Goal: Task Accomplishment & Management: Use online tool/utility

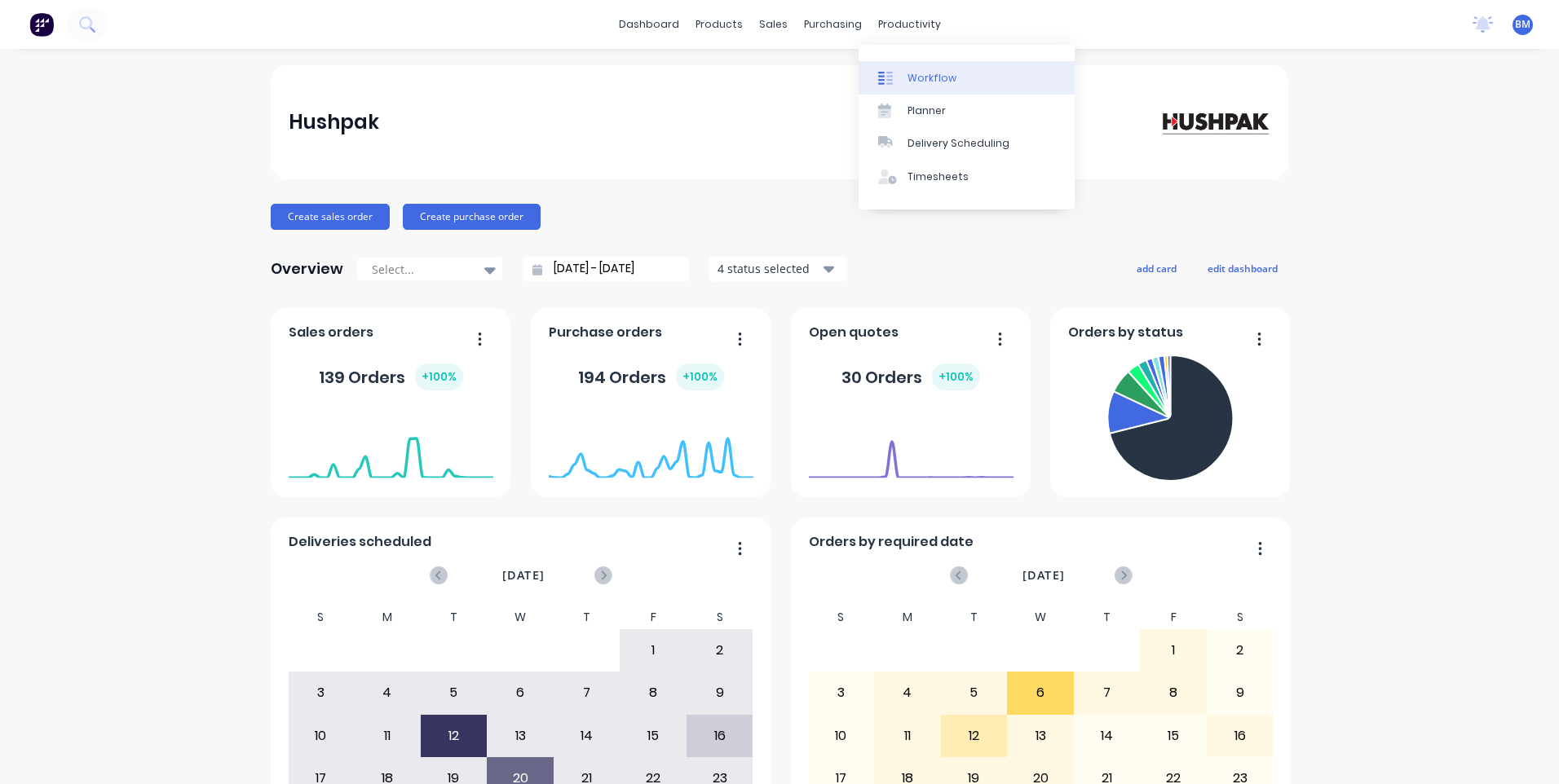
click at [914, 82] on div "Workflow" at bounding box center [932, 78] width 49 height 15
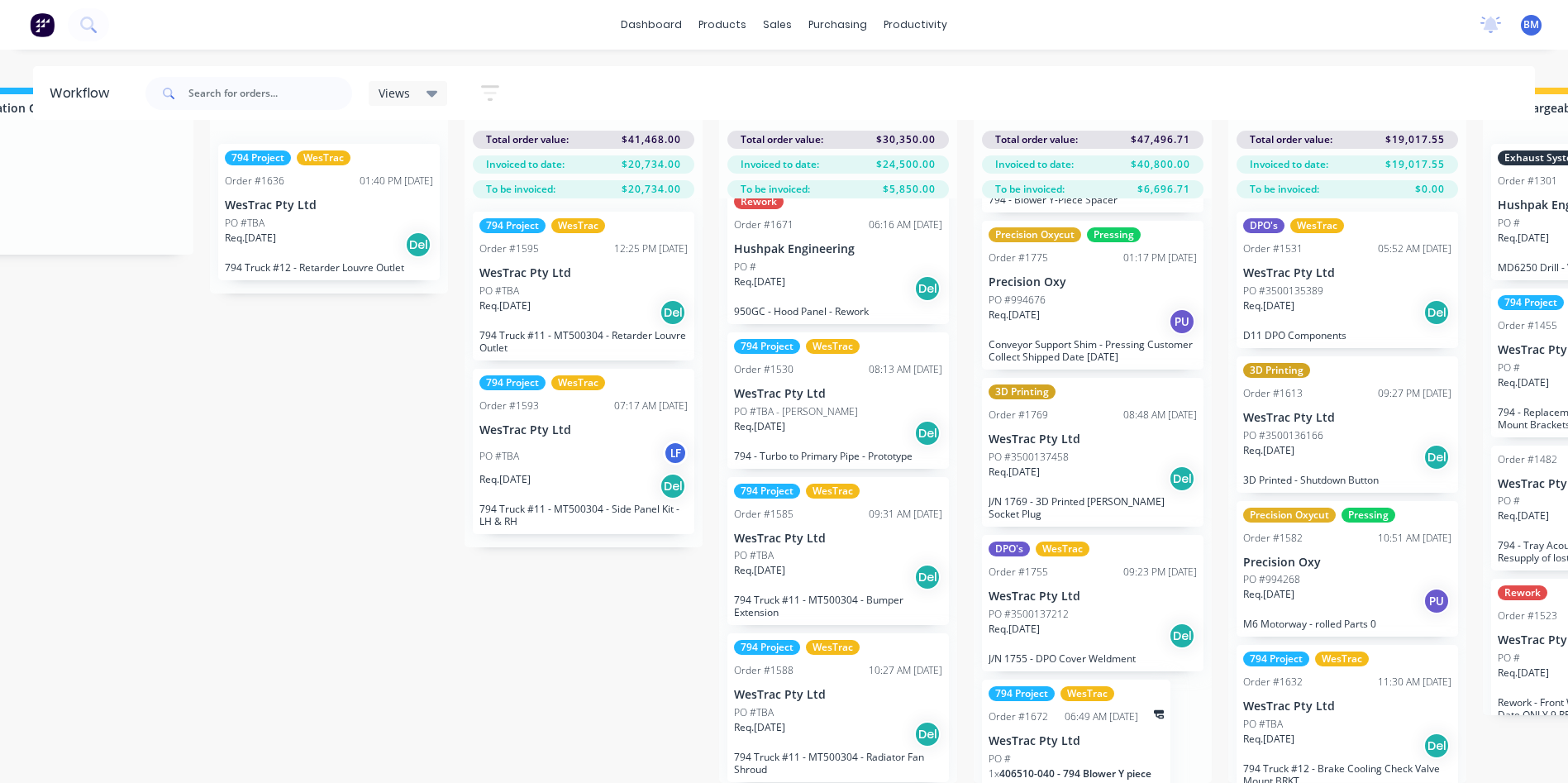
scroll to position [496, 0]
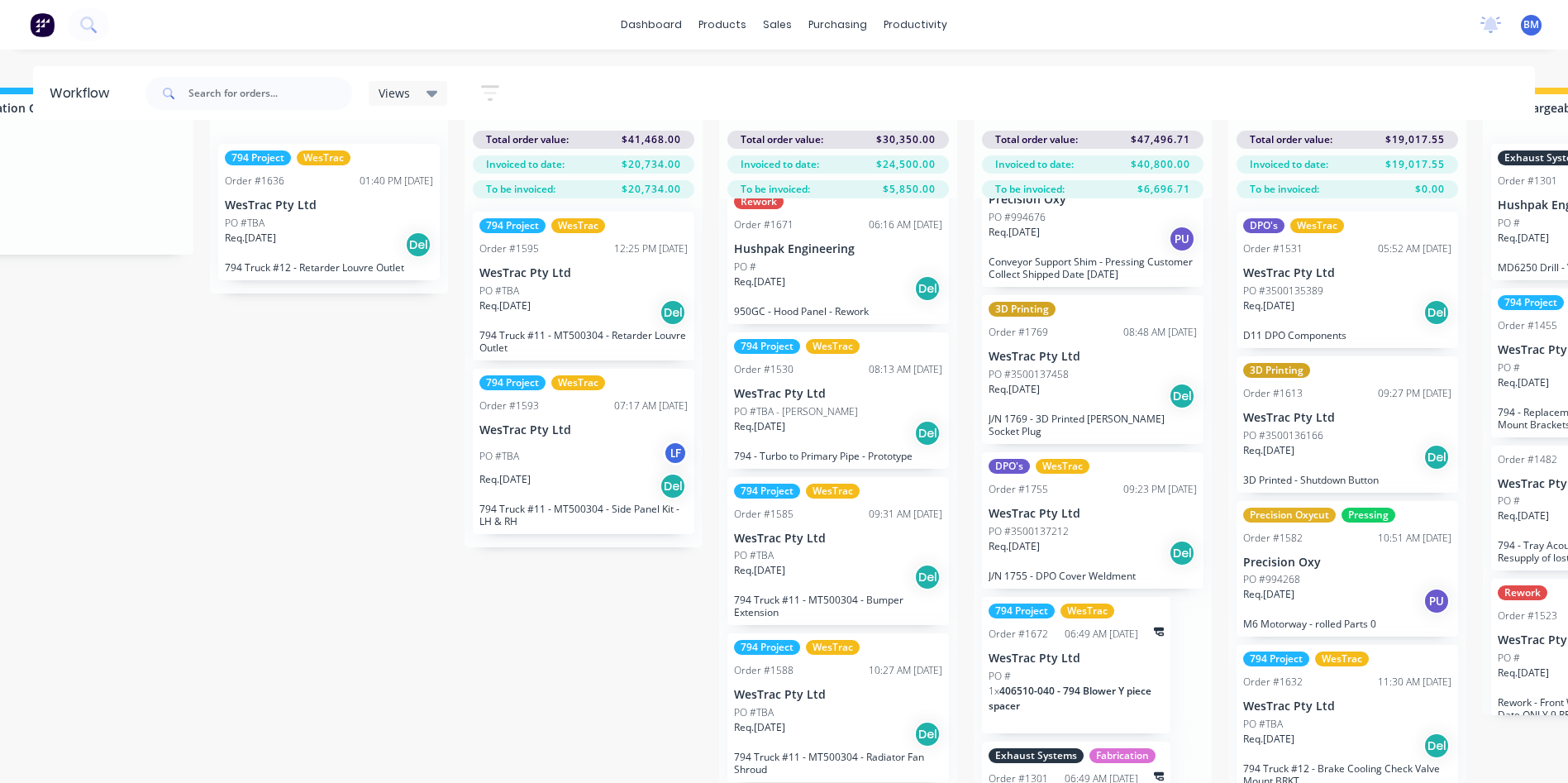
click at [1075, 539] on div "Req. [DATE] Del" at bounding box center [1093, 552] width 209 height 28
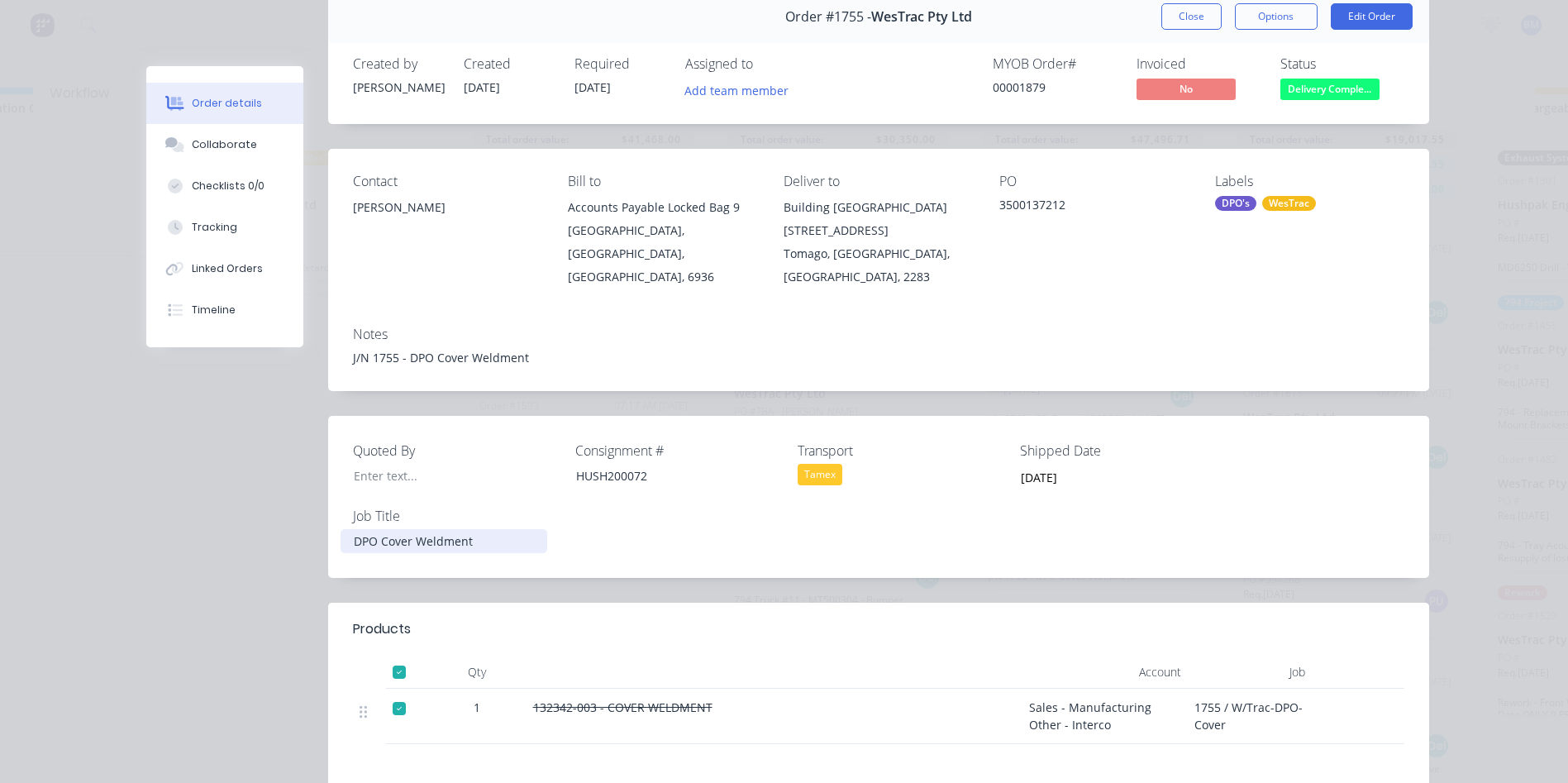
scroll to position [0, 0]
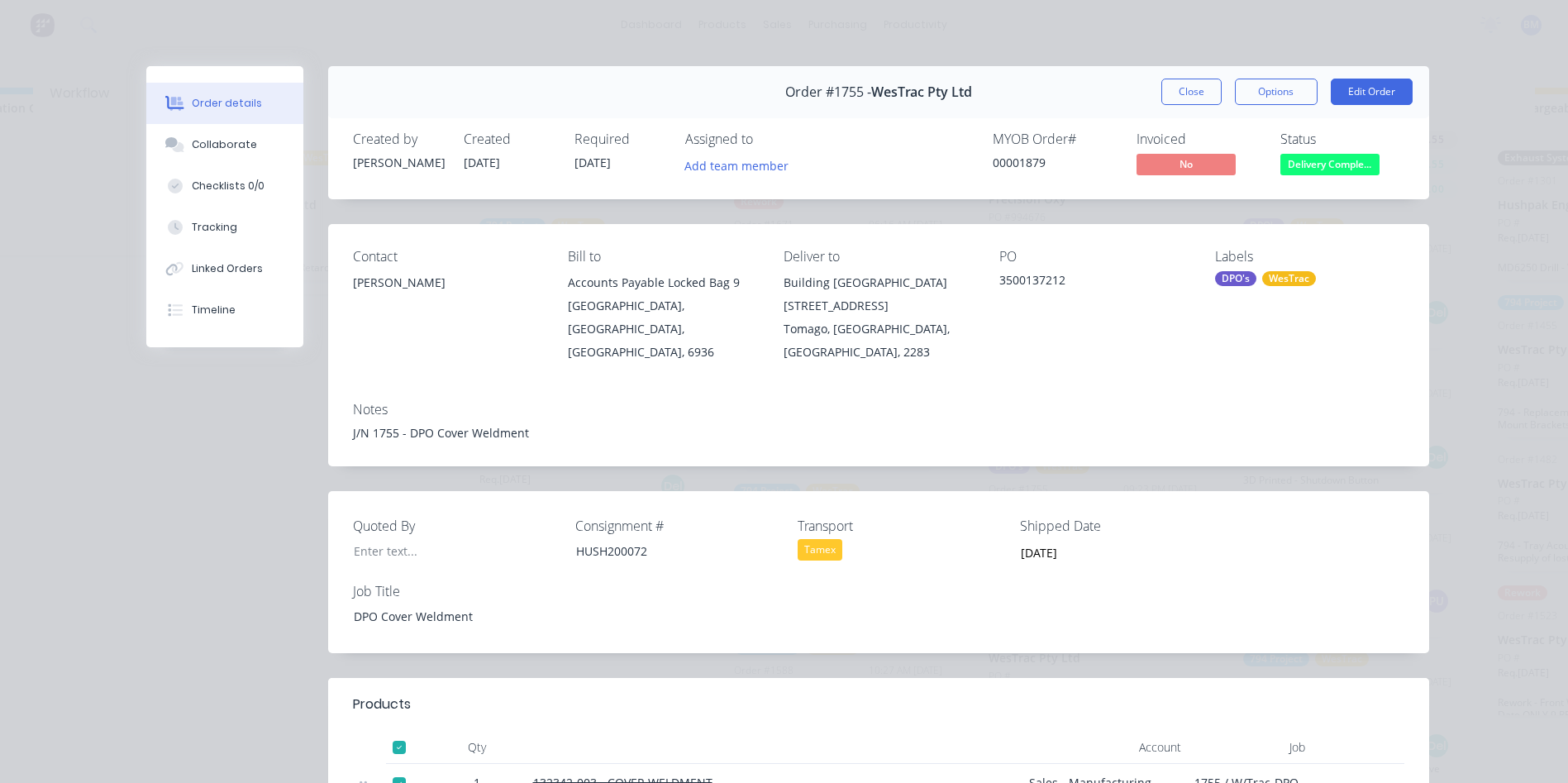
click at [1194, 106] on div "Order #1755 - WesTrac Pty Ltd Close Options Edit Order" at bounding box center [879, 92] width 1101 height 52
click at [1191, 101] on button "Close" at bounding box center [1191, 91] width 60 height 26
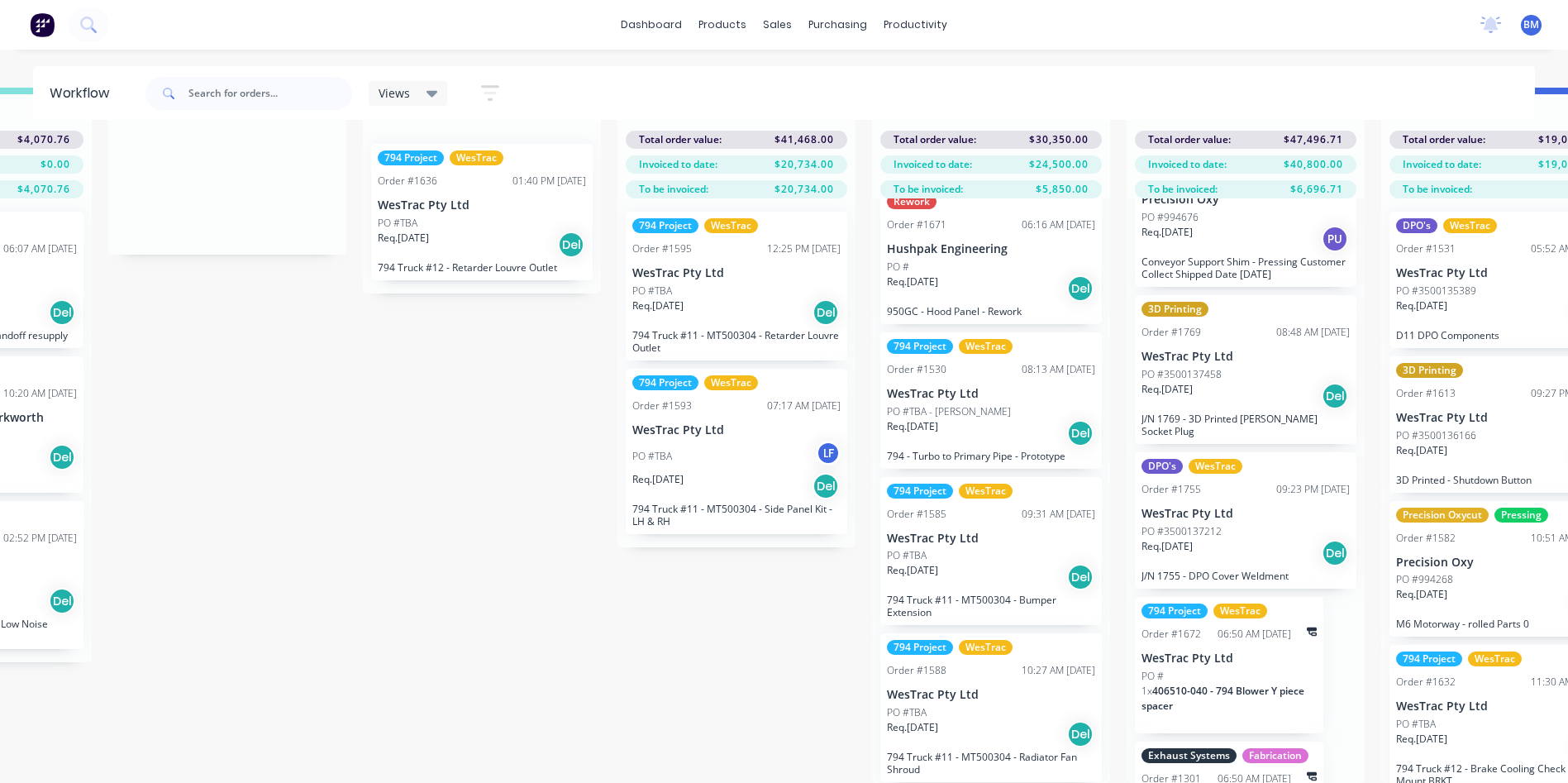
scroll to position [0, 2219]
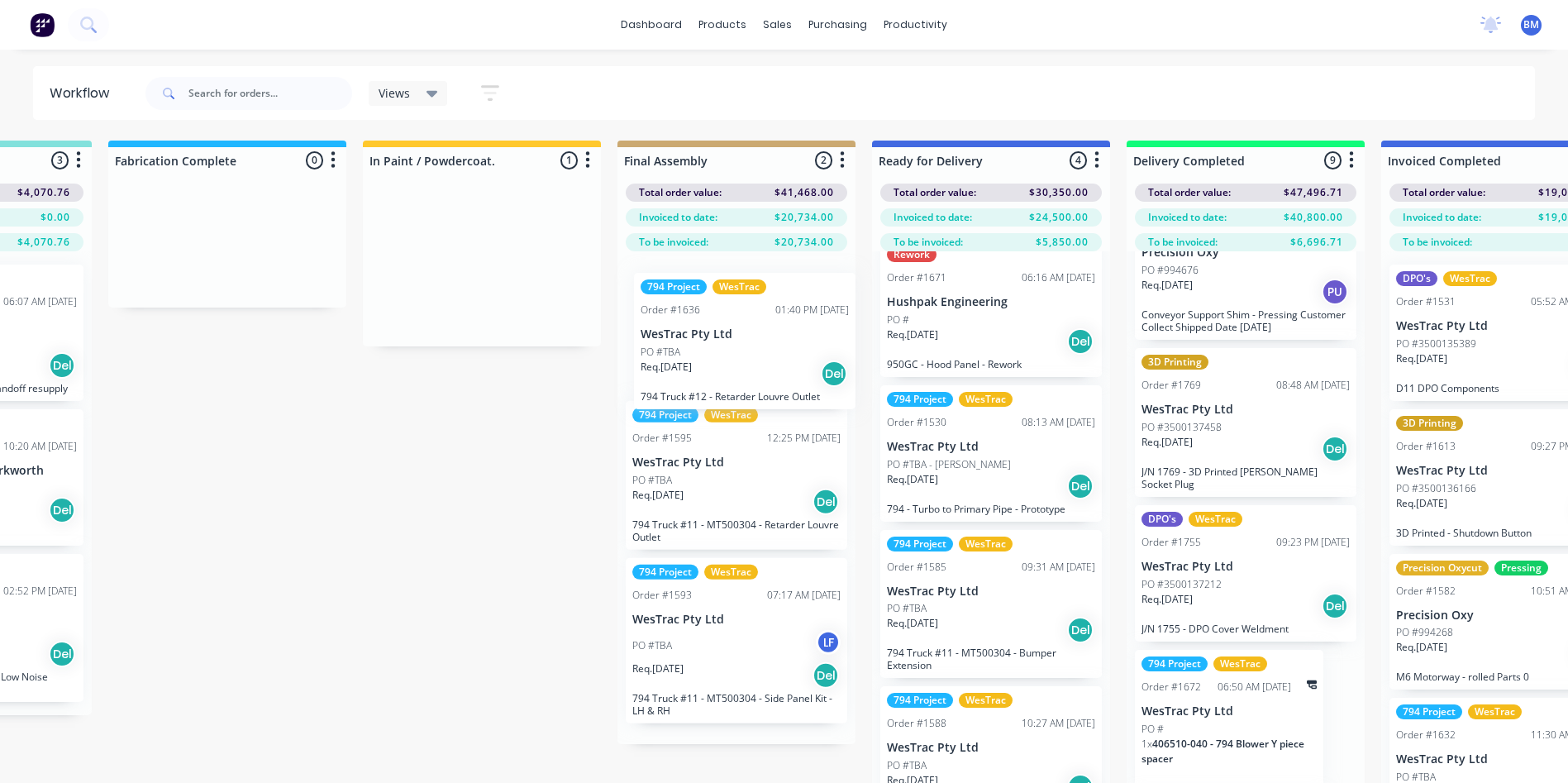
drag, startPoint x: 481, startPoint y: 267, endPoint x: 755, endPoint y: 356, distance: 288.1
click at [755, 356] on div "Submitted 102 Sort By Created date Required date Order number Customer name Mos…" at bounding box center [226, 487] width 4914 height 695
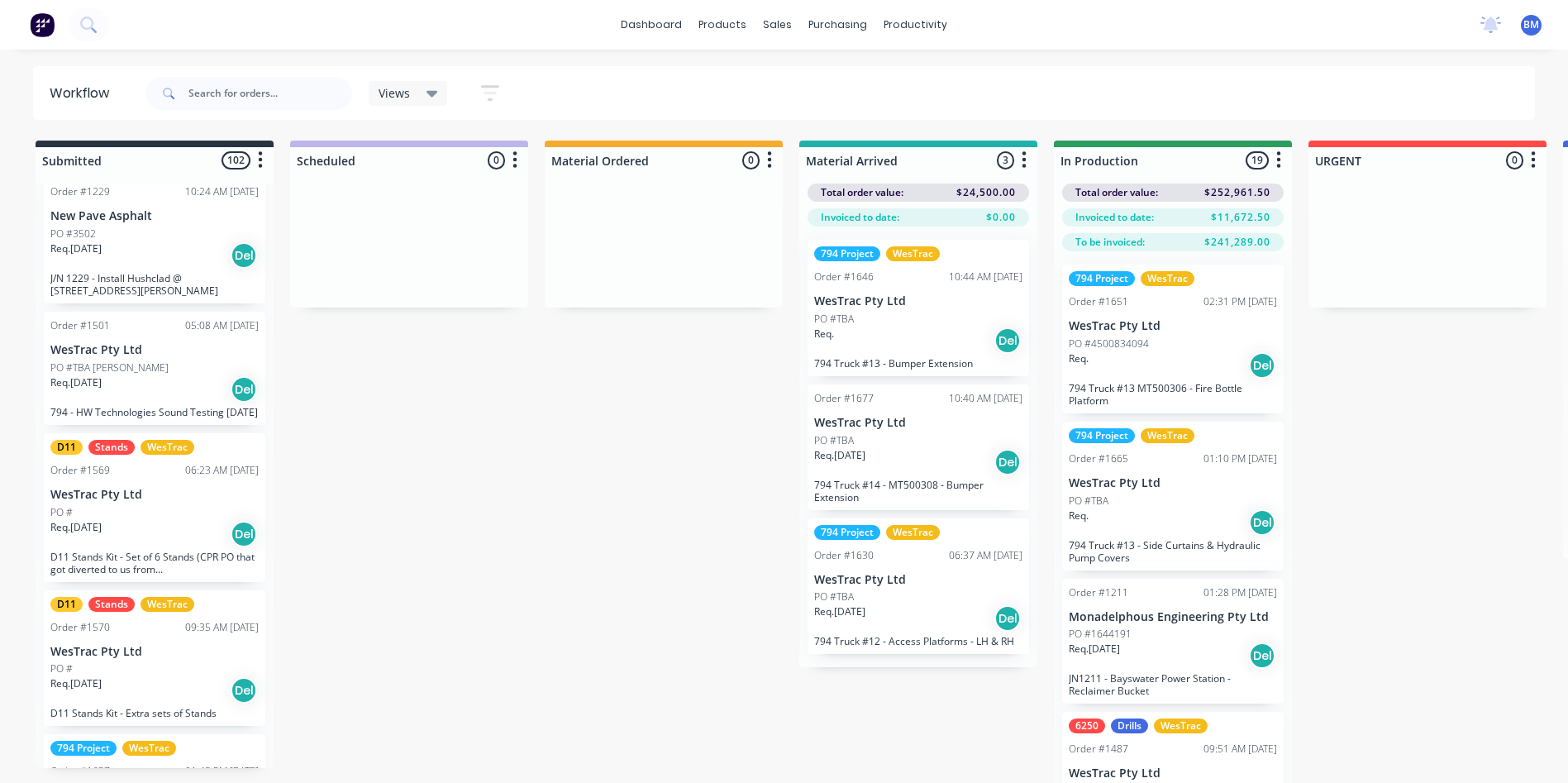
scroll to position [1985, 0]
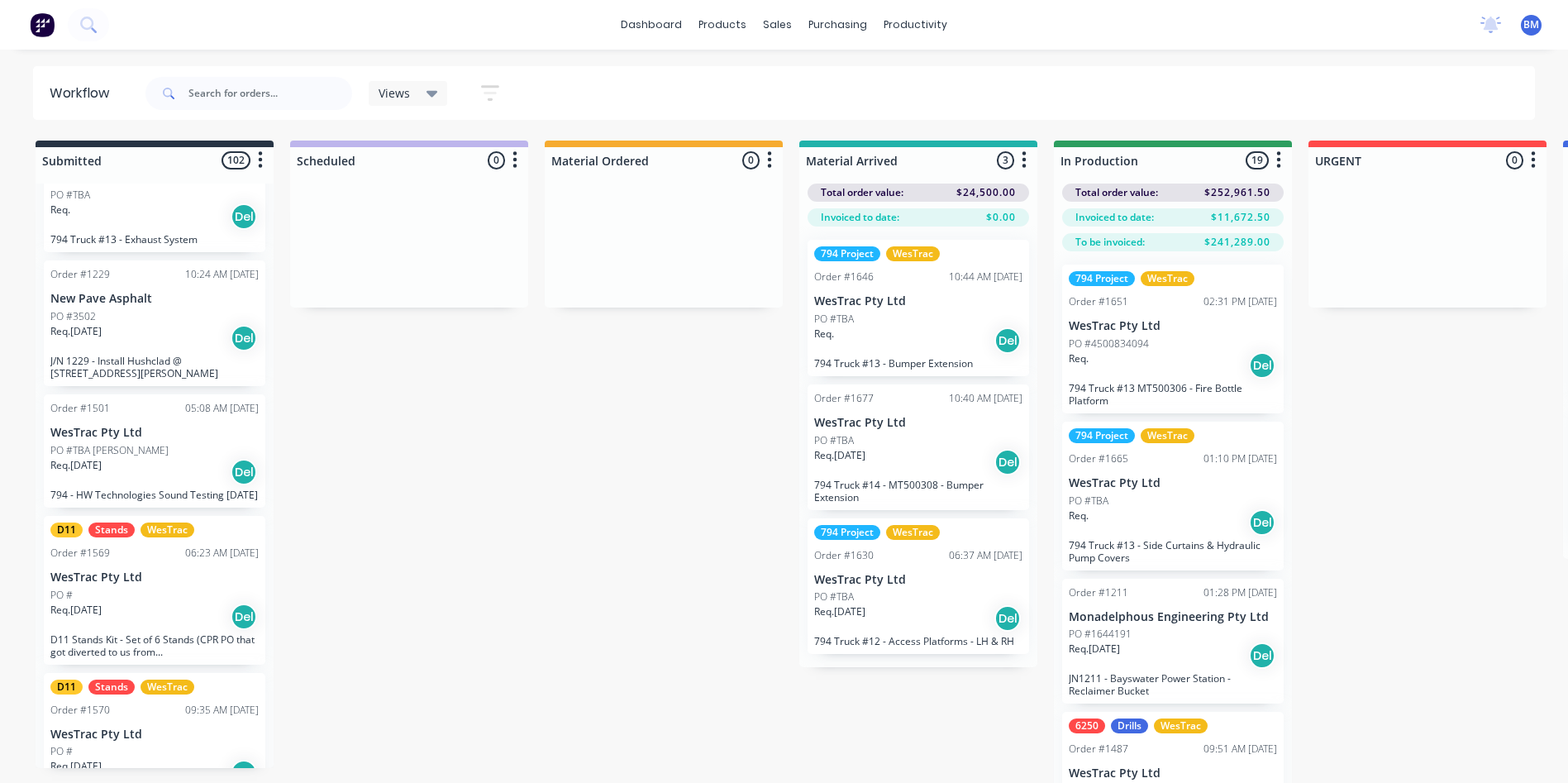
click at [173, 356] on p "J/N 1229 - Install Hushclad @ [STREET_ADDRESS][PERSON_NAME]" at bounding box center [155, 367] width 209 height 24
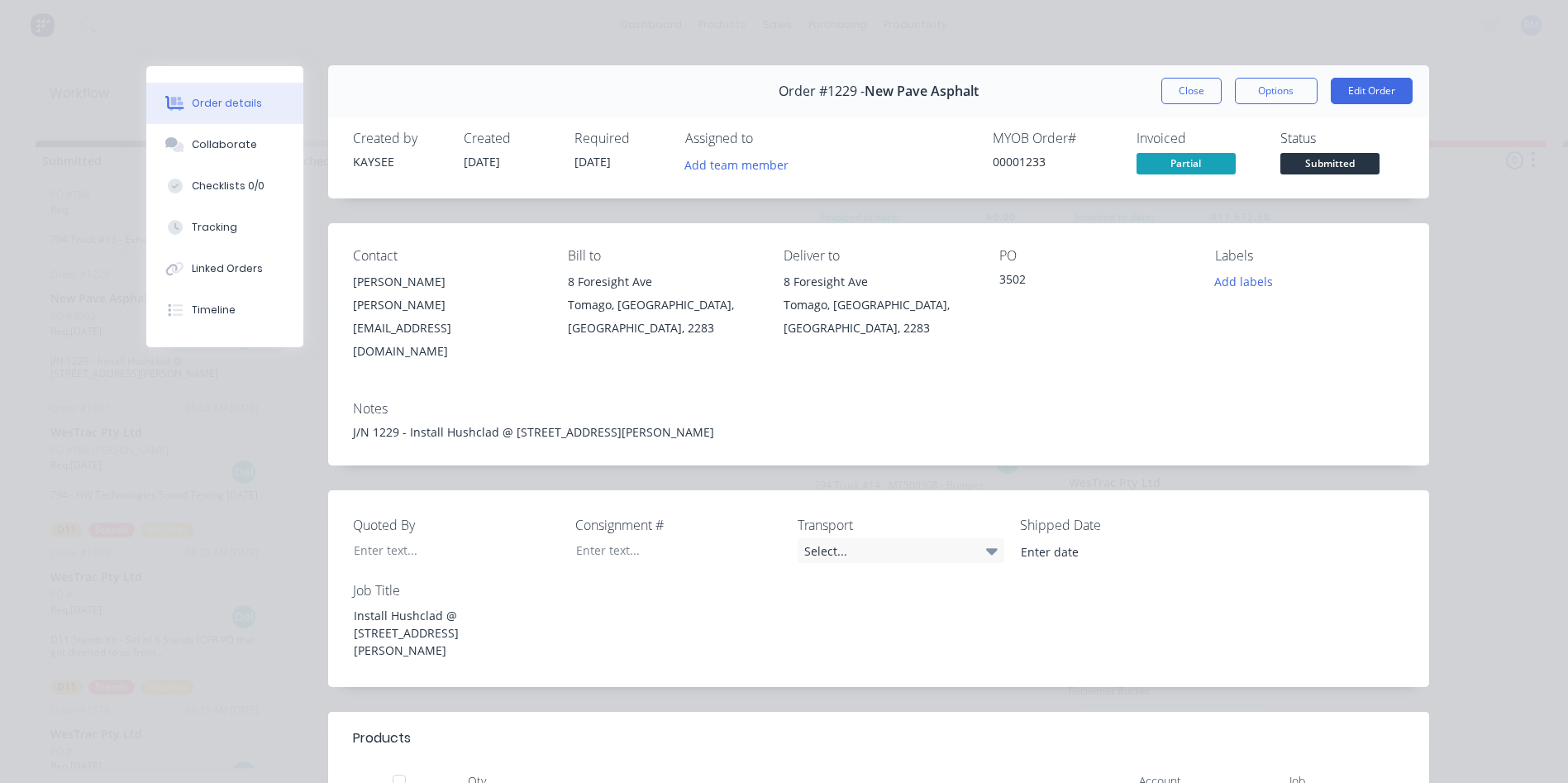
scroll to position [0, 0]
click at [205, 272] on div "Linked Orders" at bounding box center [227, 269] width 71 height 15
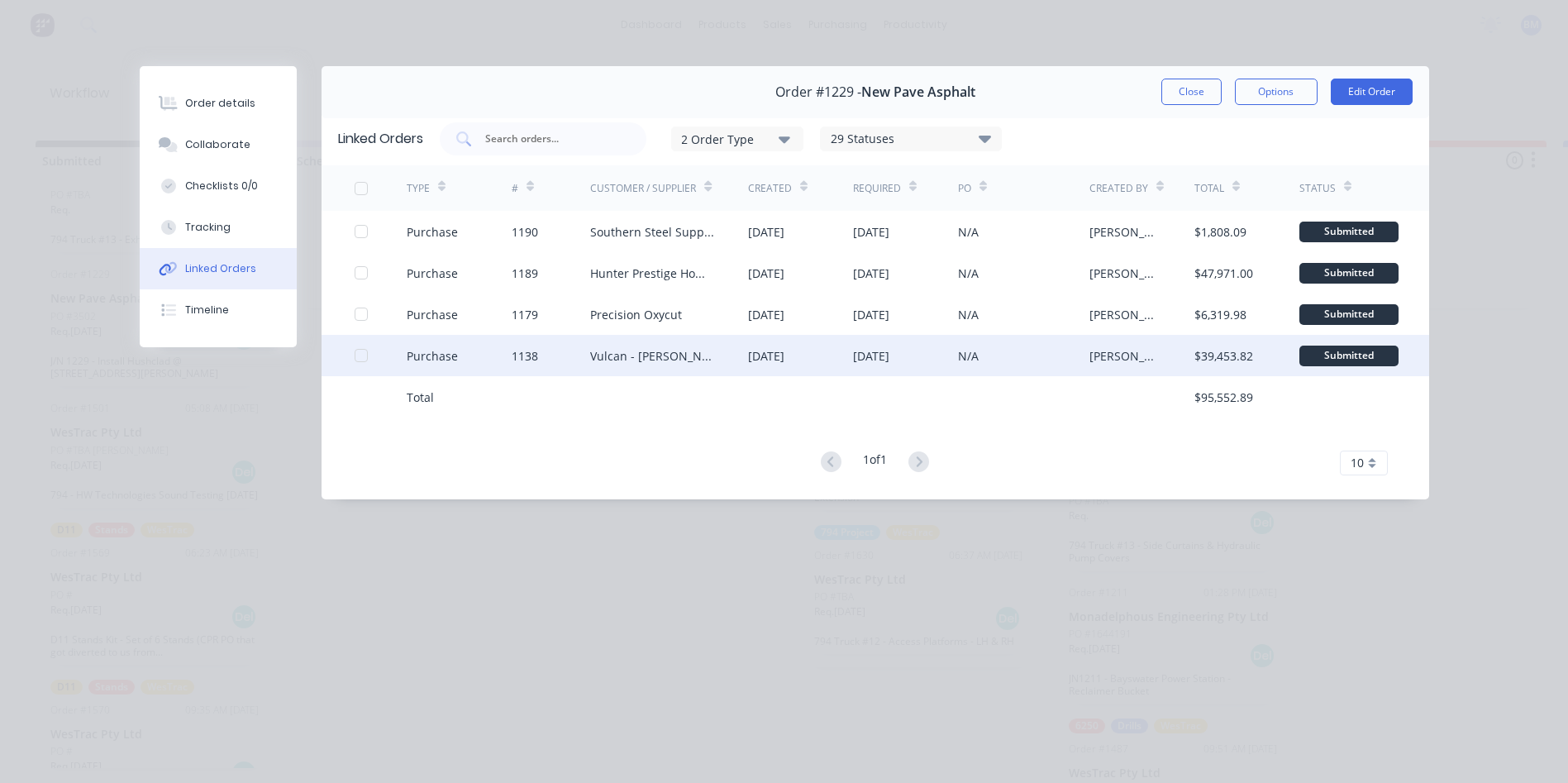
click at [496, 359] on div "Purchase" at bounding box center [459, 356] width 105 height 41
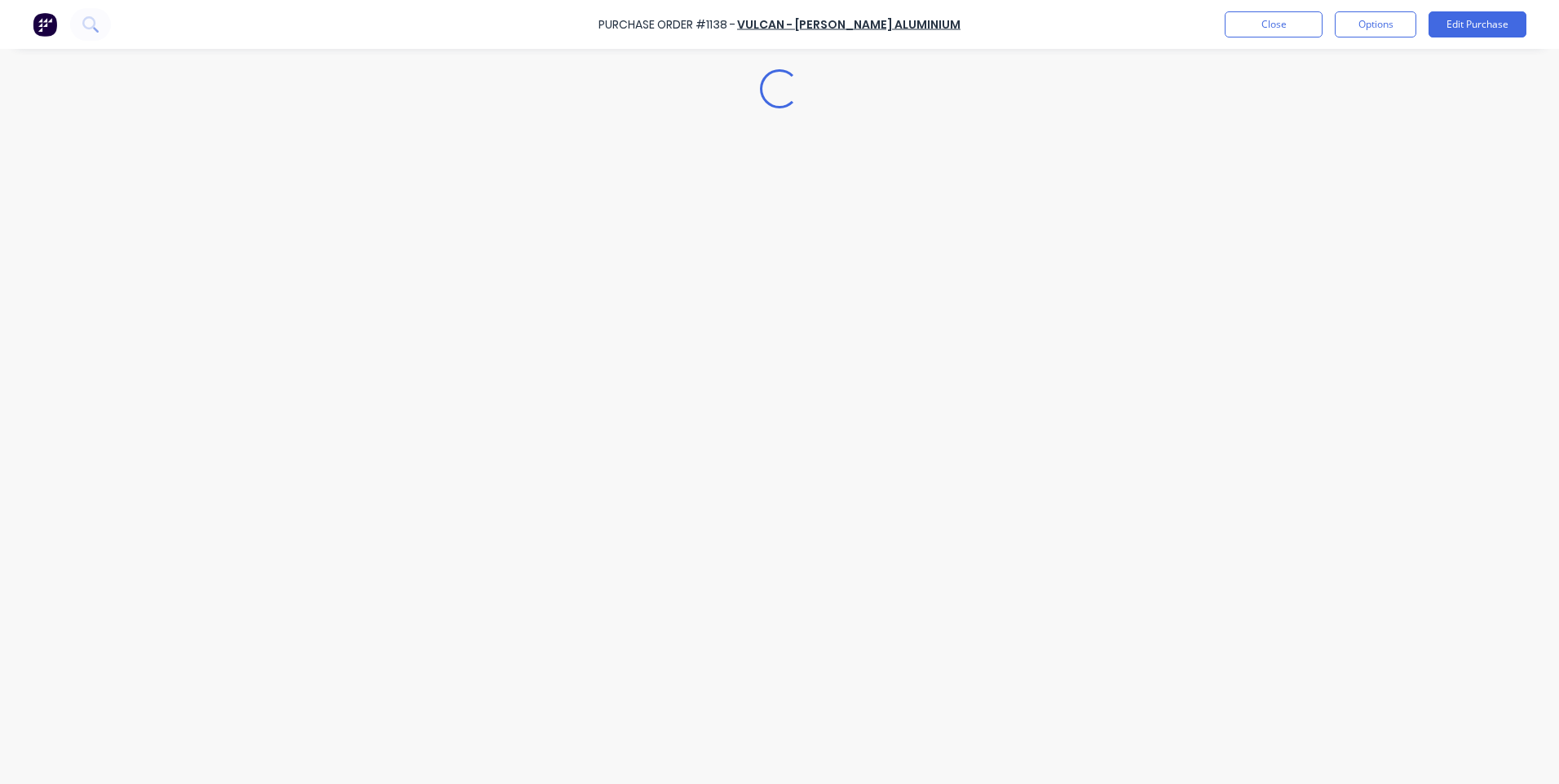
type textarea "x"
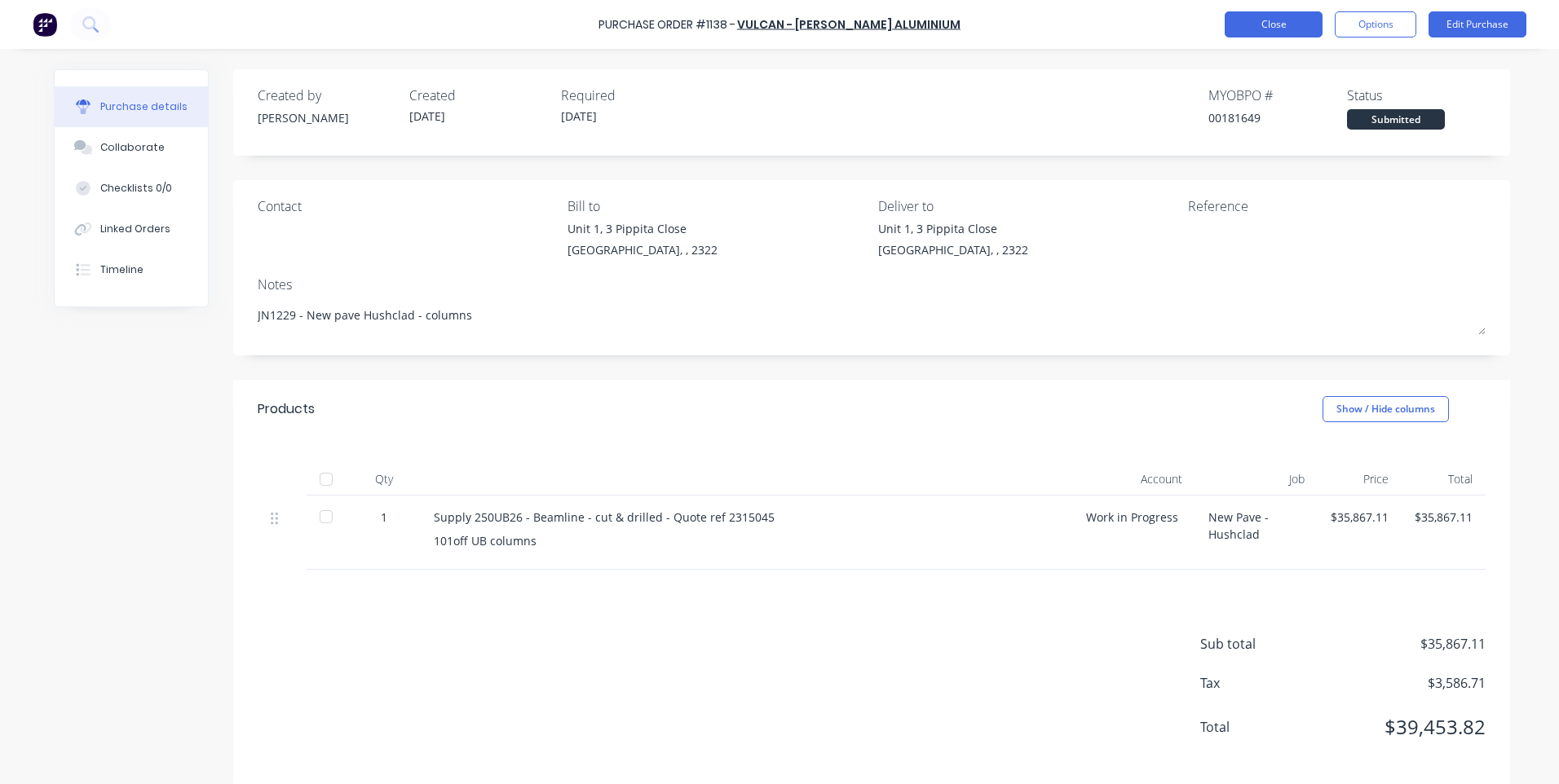
click at [1269, 32] on button "Close" at bounding box center [1273, 24] width 97 height 26
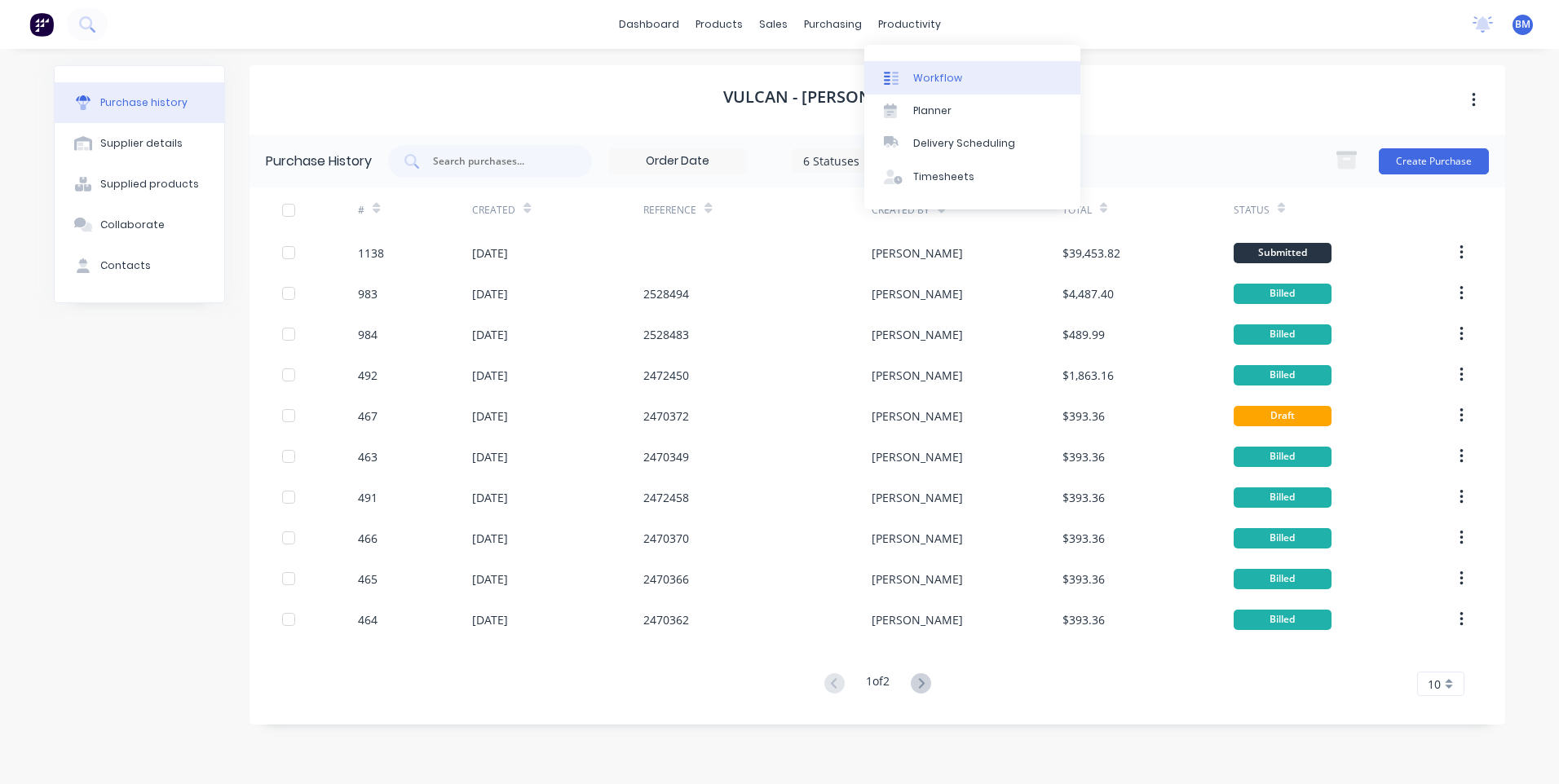
click at [907, 77] on div at bounding box center [895, 78] width 24 height 15
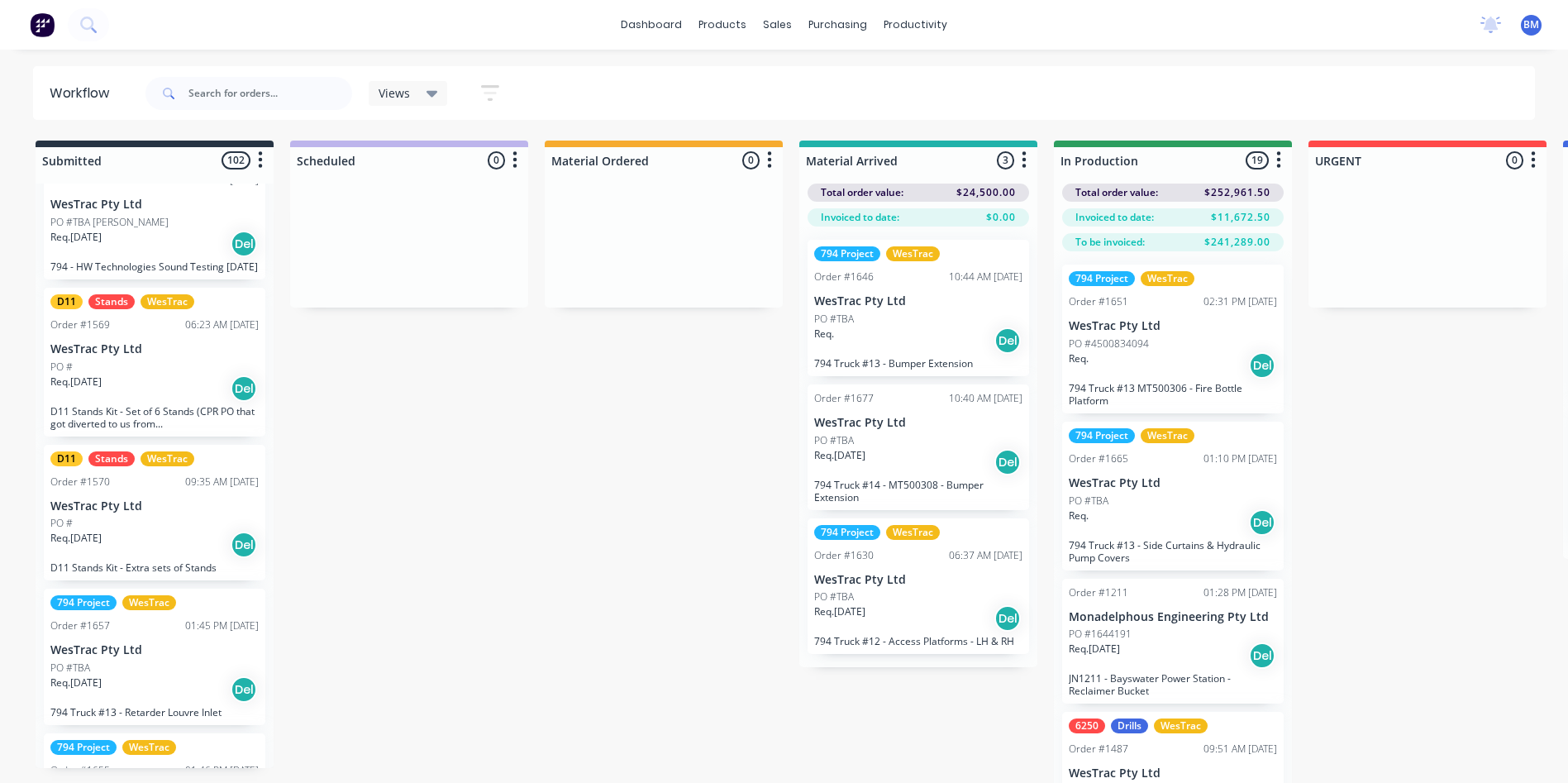
scroll to position [1902, 0]
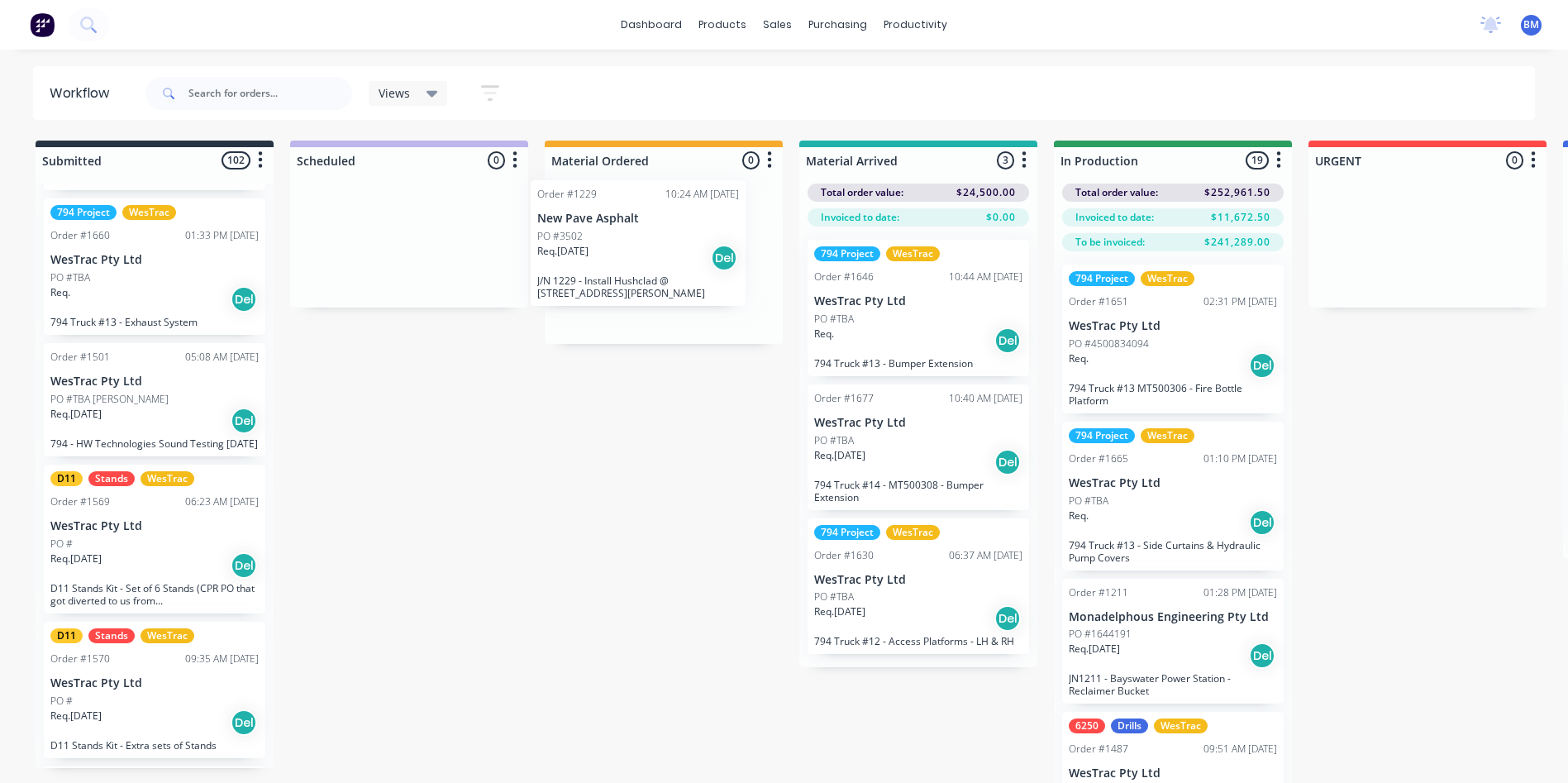
drag, startPoint x: 133, startPoint y: 420, endPoint x: 634, endPoint y: 261, distance: 525.6
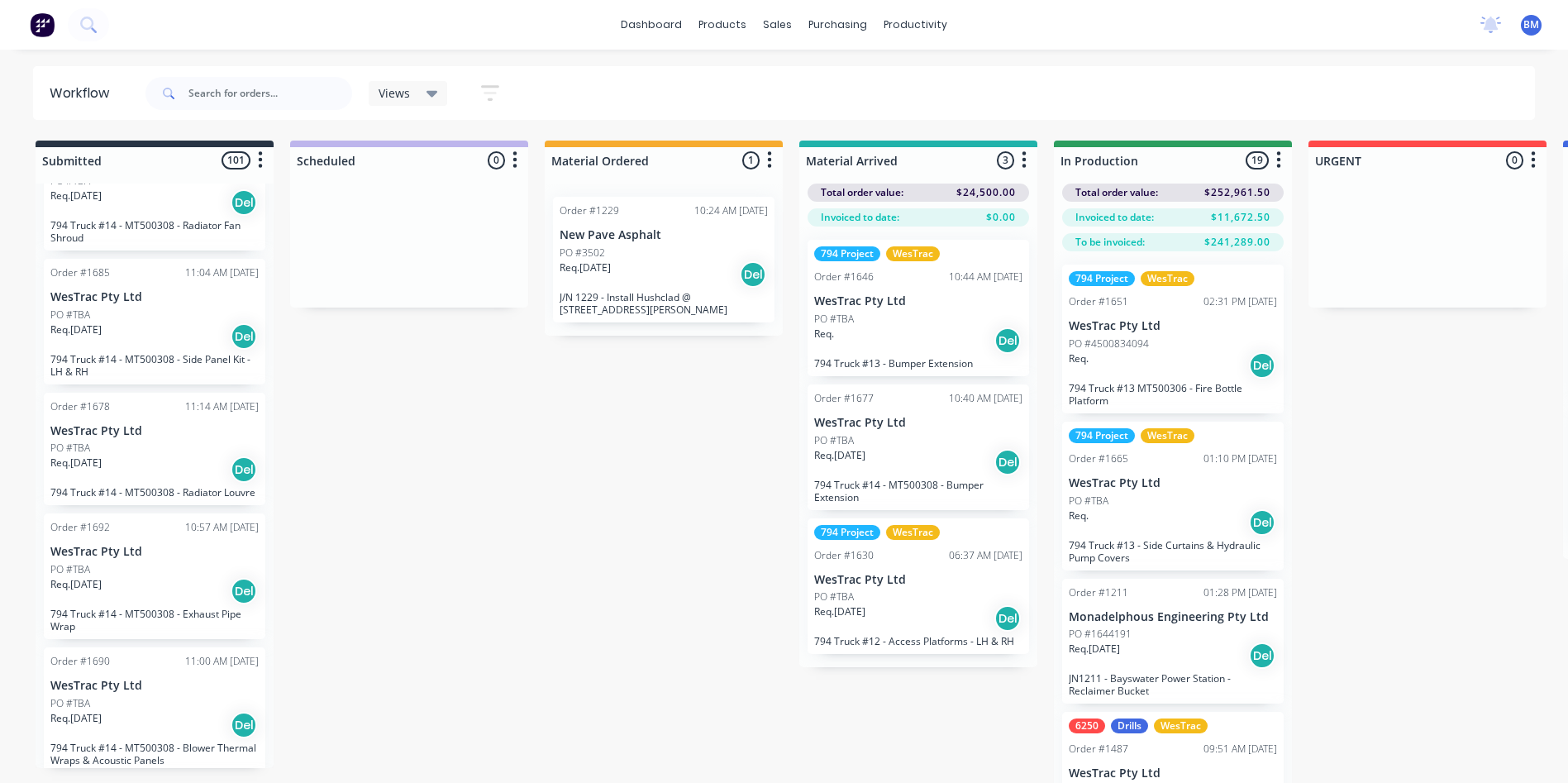
scroll to position [3225, 0]
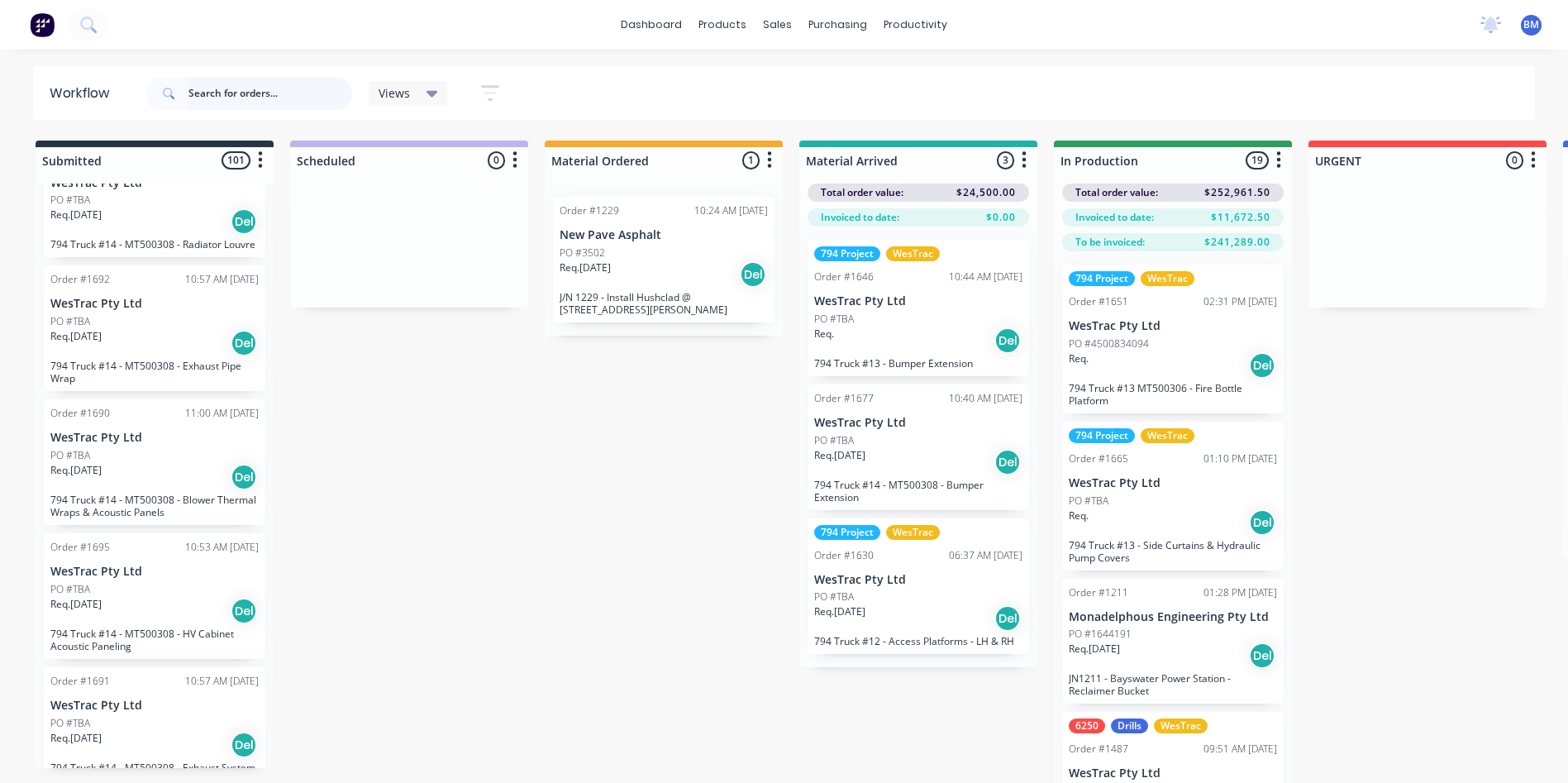
click at [198, 86] on input "text" at bounding box center [270, 93] width 164 height 33
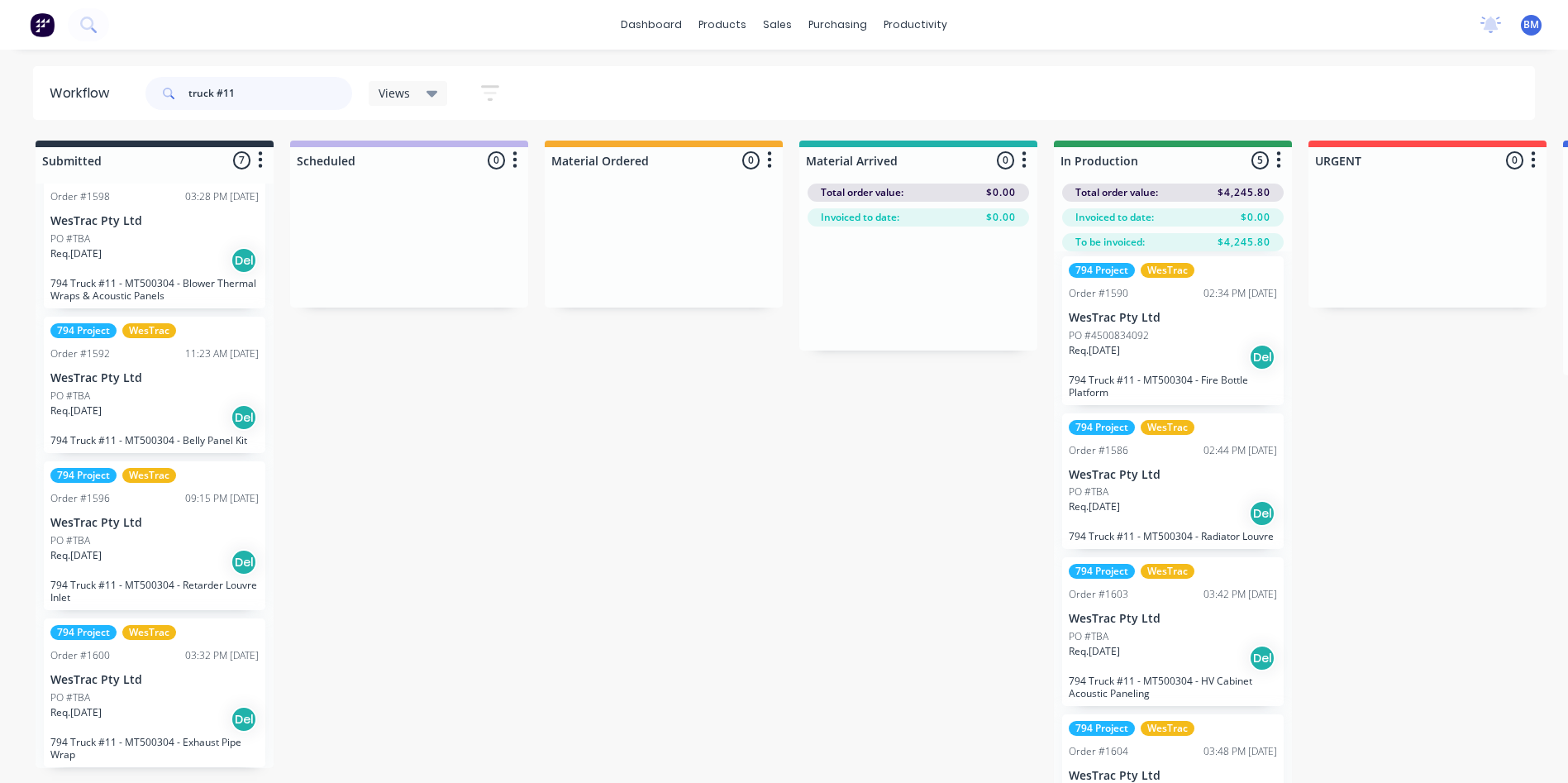
scroll to position [206, 0]
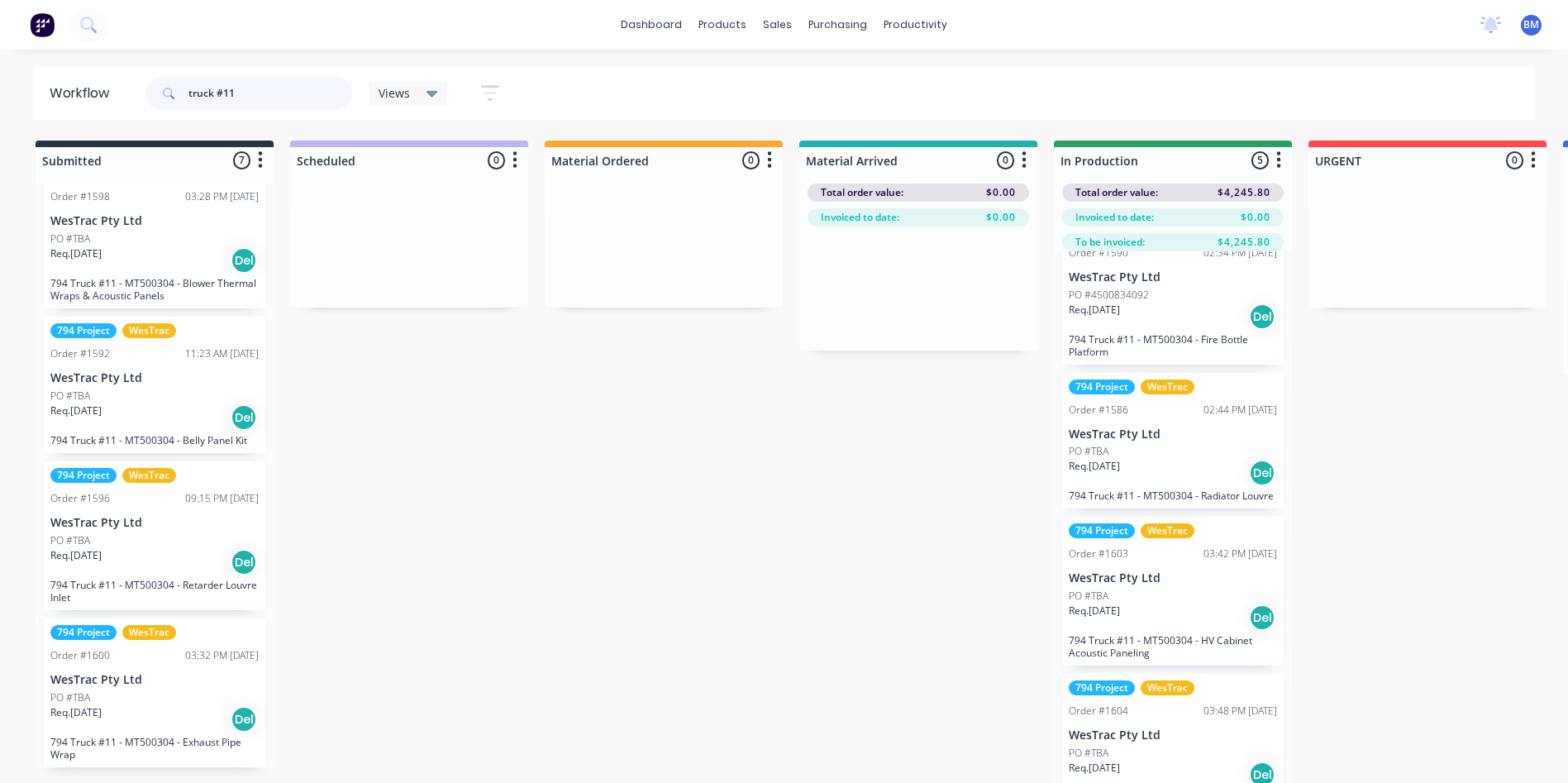
type input "truck #11"
drag, startPoint x: 263, startPoint y: 105, endPoint x: 112, endPoint y: 111, distance: 151.1
click at [133, 111] on header "Workflow truck #11 Views Save new view None (Default) edit 3D only edit Show/Hi…" at bounding box center [784, 93] width 1503 height 54
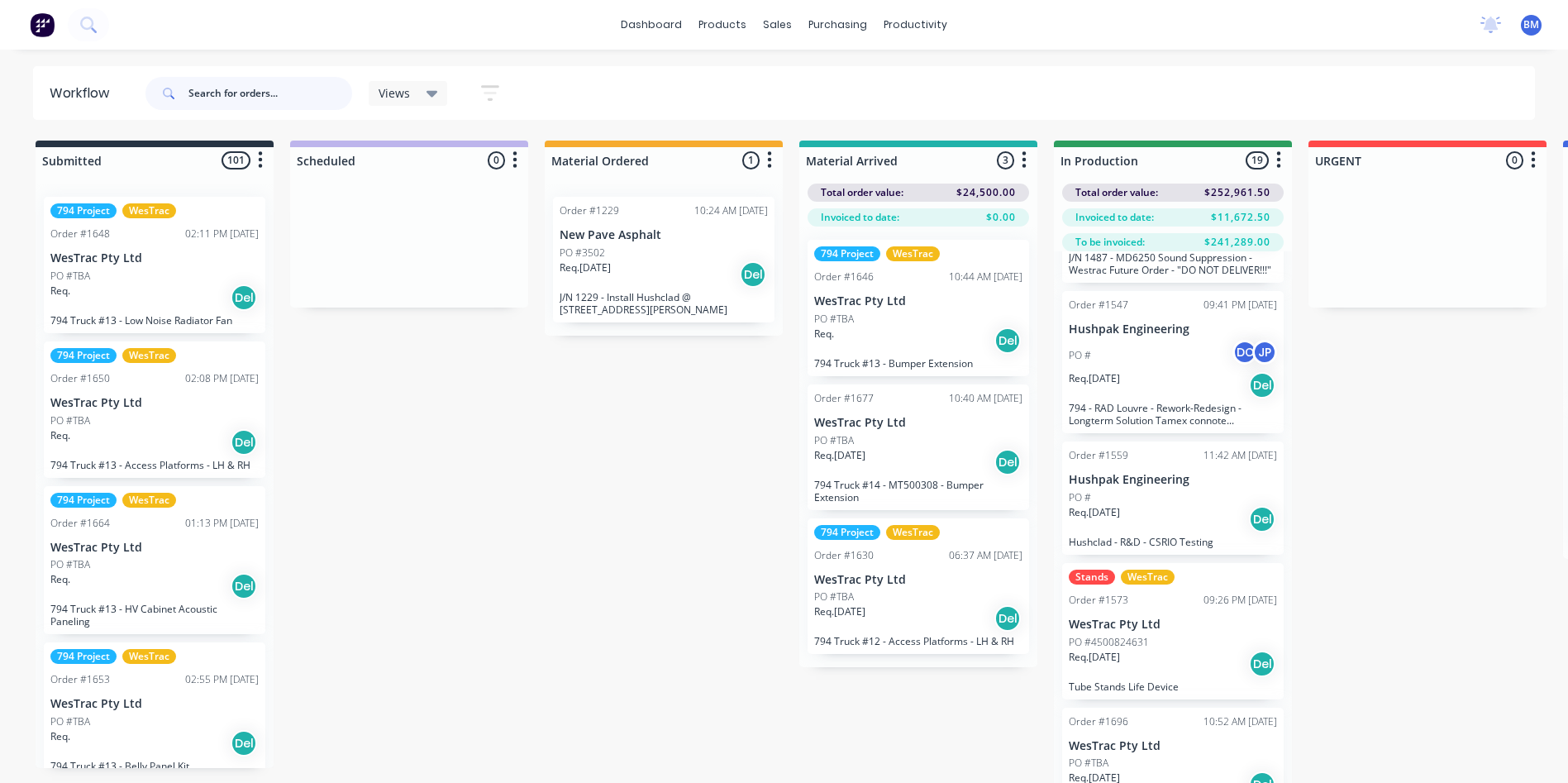
scroll to position [579, 0]
